Goal: Navigation & Orientation: Go to known website

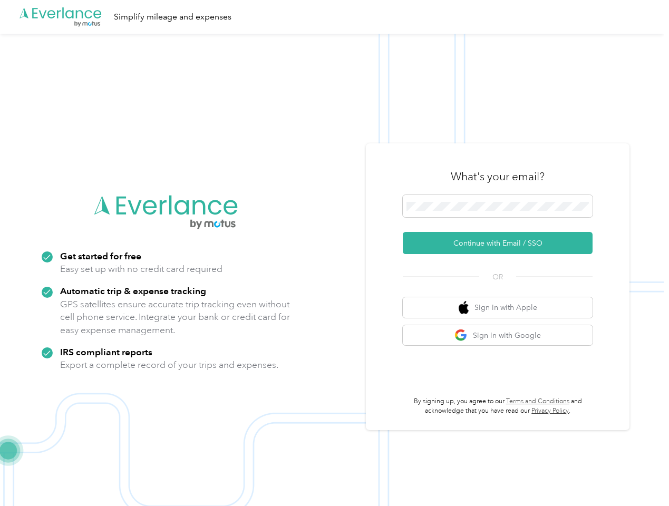
click at [334, 253] on img at bounding box center [332, 287] width 664 height 506
click at [334, 17] on div ".cls-1 { fill: #00adee; } .cls-2 { fill: #fff; } .cls-3 { fill: #707372; } .cls…" at bounding box center [332, 17] width 664 height 34
click at [502, 243] on button "Continue with Email / SSO" at bounding box center [498, 243] width 190 height 22
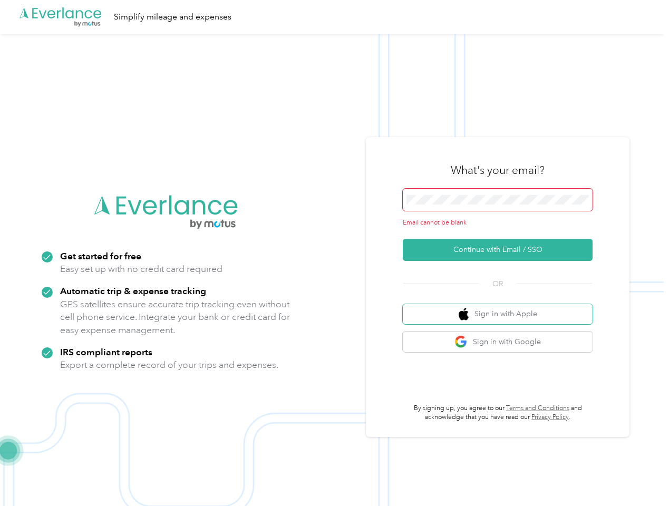
click at [502, 307] on button "Sign in with Apple" at bounding box center [498, 314] width 190 height 21
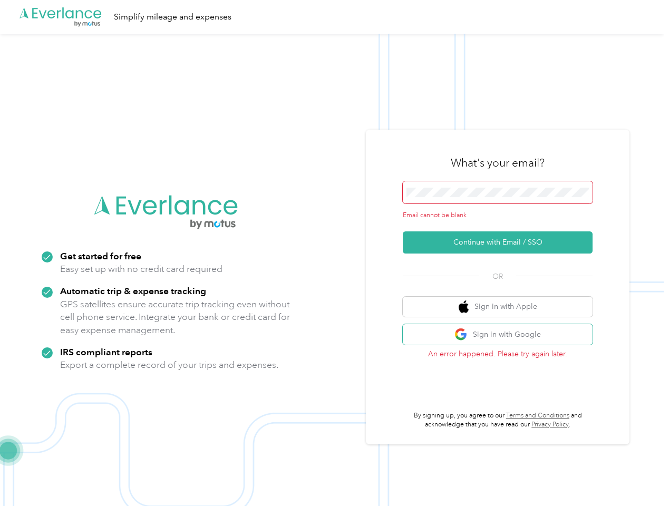
click at [502, 335] on button "Sign in with Google" at bounding box center [498, 334] width 190 height 21
